Goal: Task Accomplishment & Management: Use online tool/utility

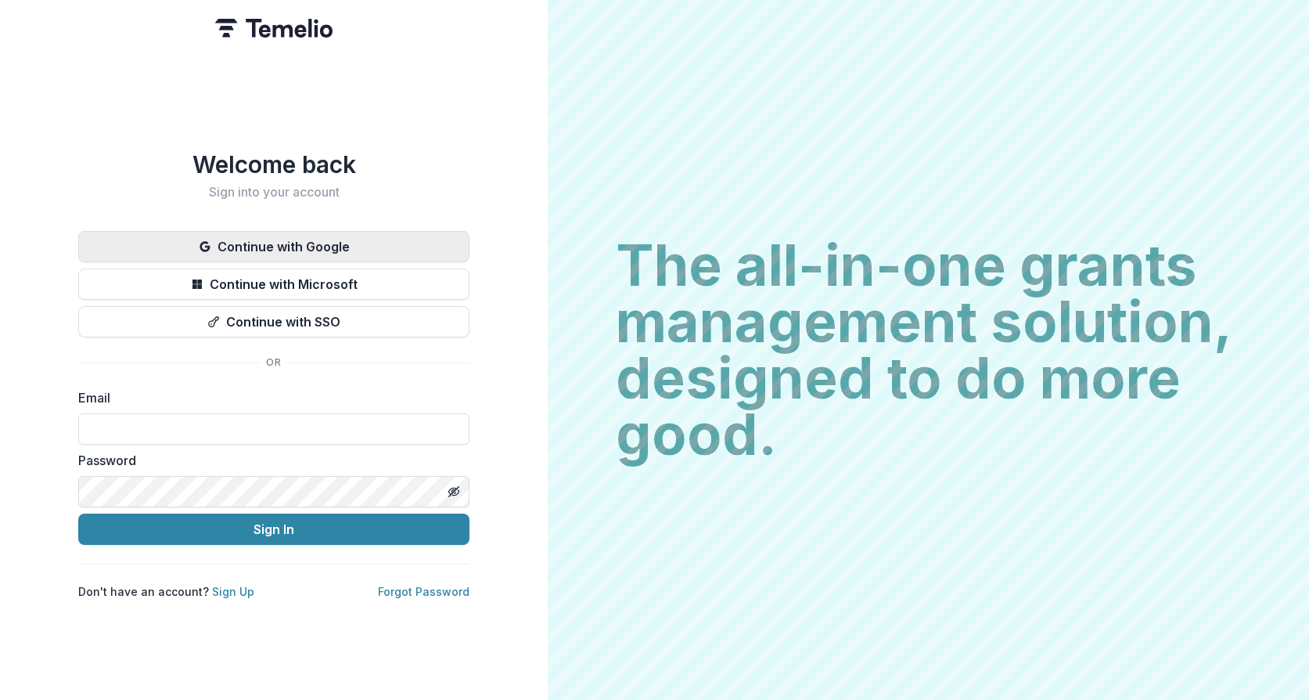
click at [205, 244] on icon "button" at bounding box center [205, 246] width 10 height 10
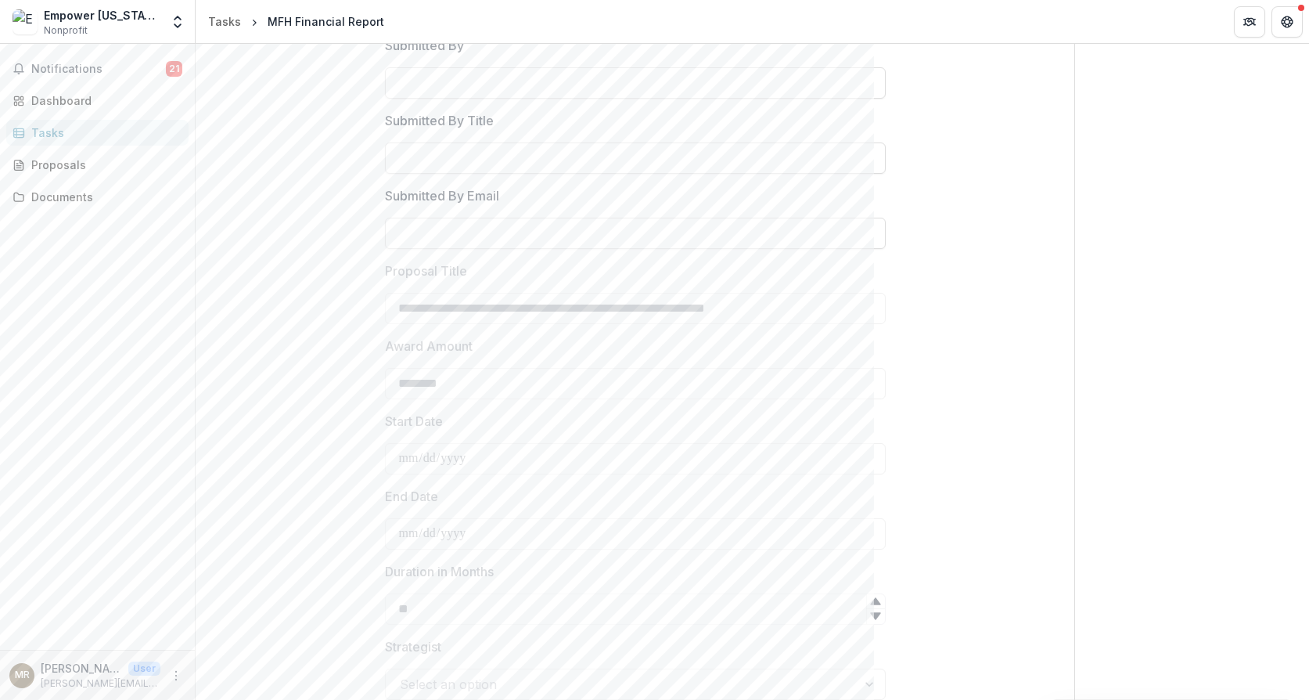
scroll to position [433, 0]
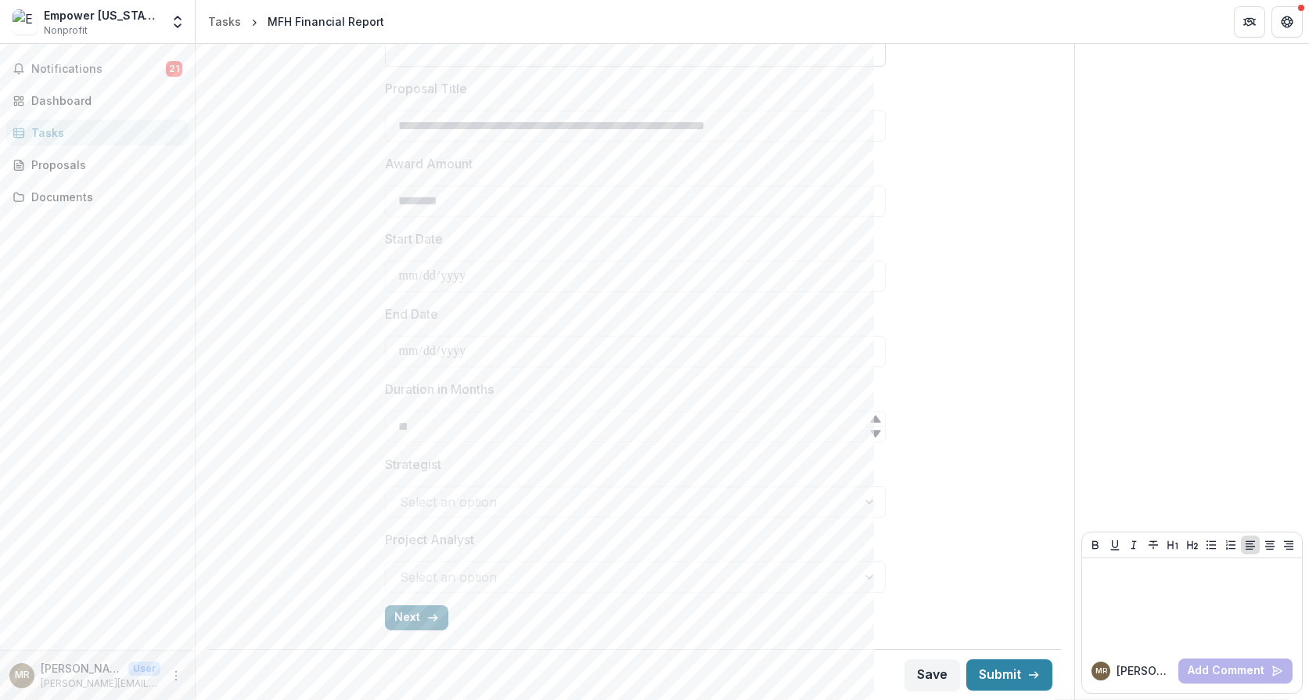
click at [427, 617] on icon "button" at bounding box center [433, 617] width 13 height 13
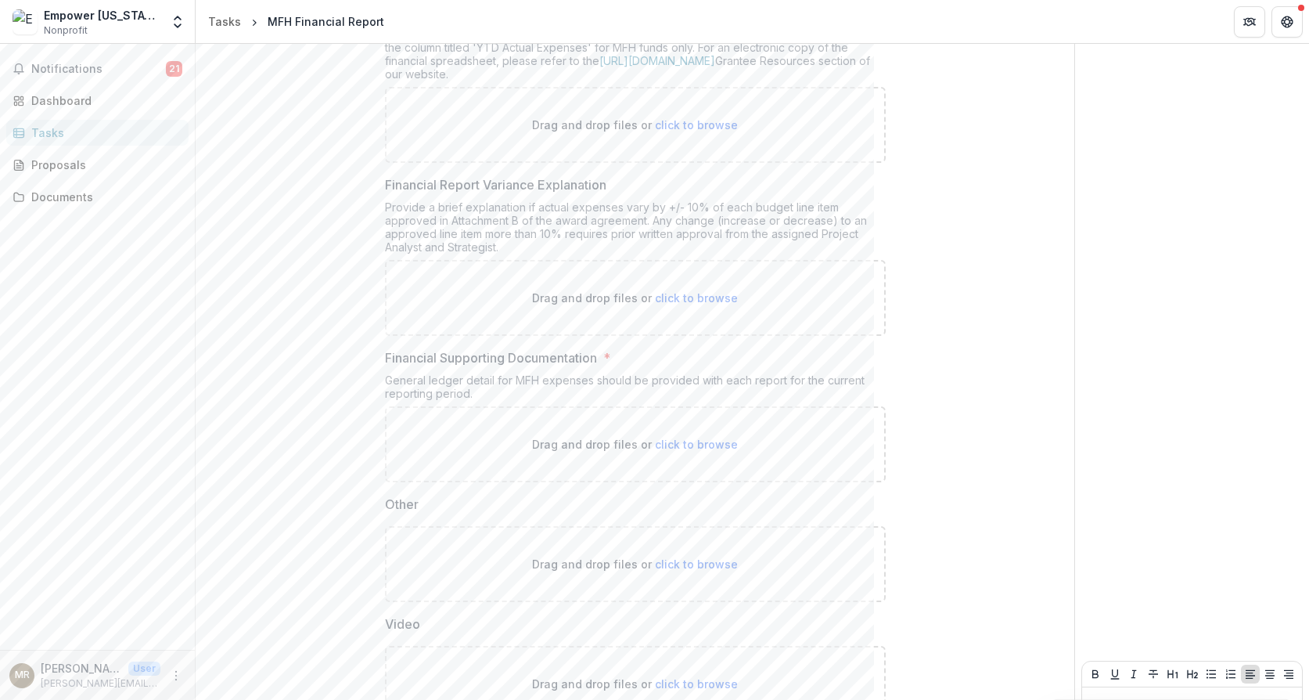
scroll to position [562, 0]
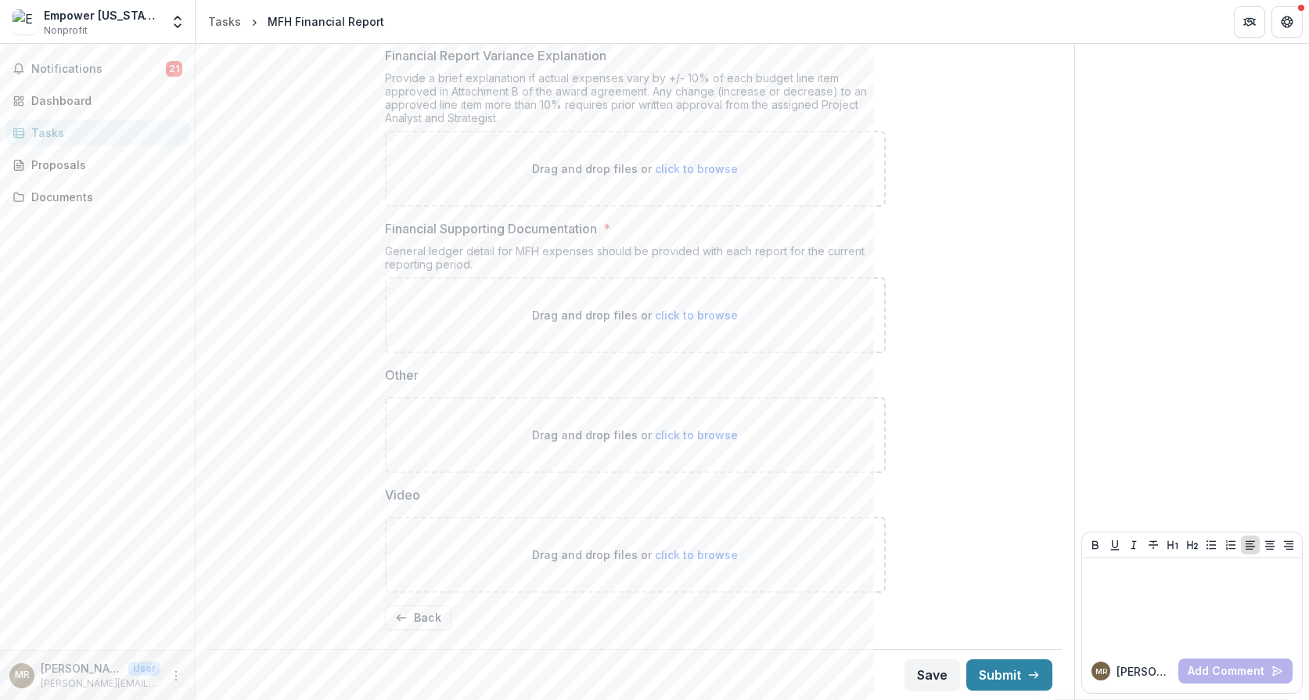
drag, startPoint x: 1304, startPoint y: 361, endPoint x: 1293, endPoint y: 109, distance: 252.2
click at [1293, 109] on div "Send comments or questions to [US_STATE] Foundation for Health in the box below…" at bounding box center [1192, 91] width 234 height 1218
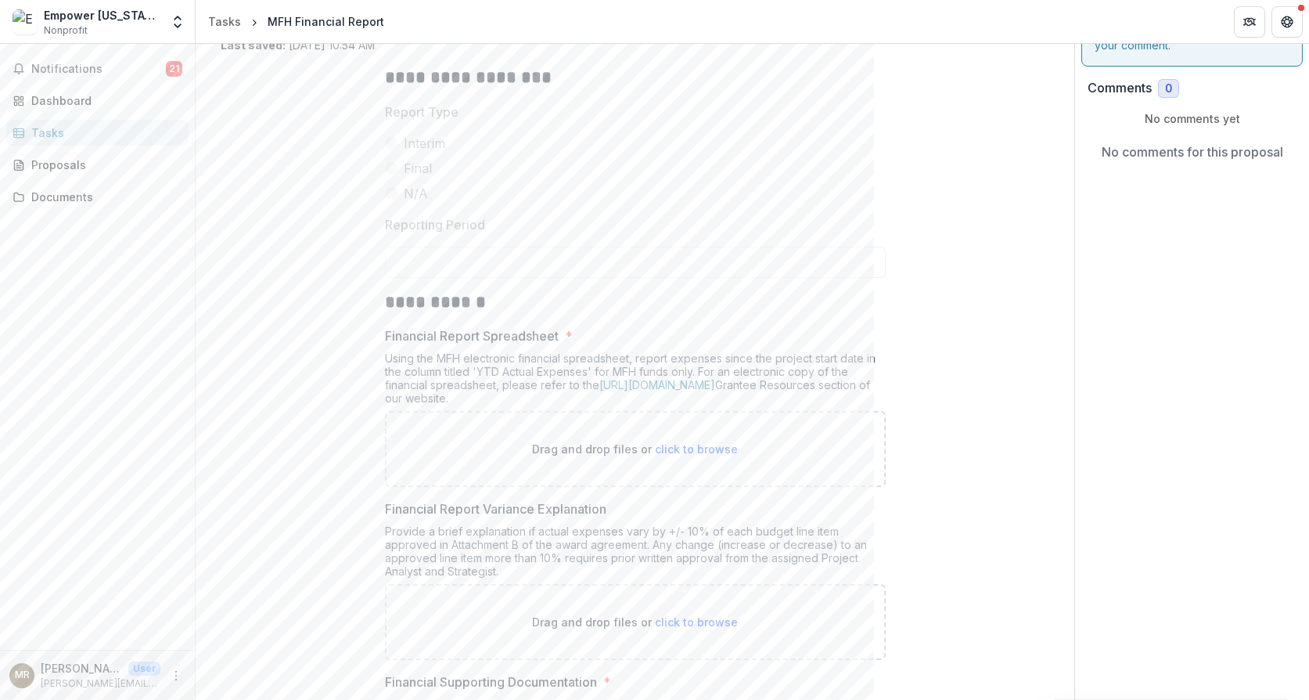
scroll to position [0, 0]
